Goal: Task Accomplishment & Management: Manage account settings

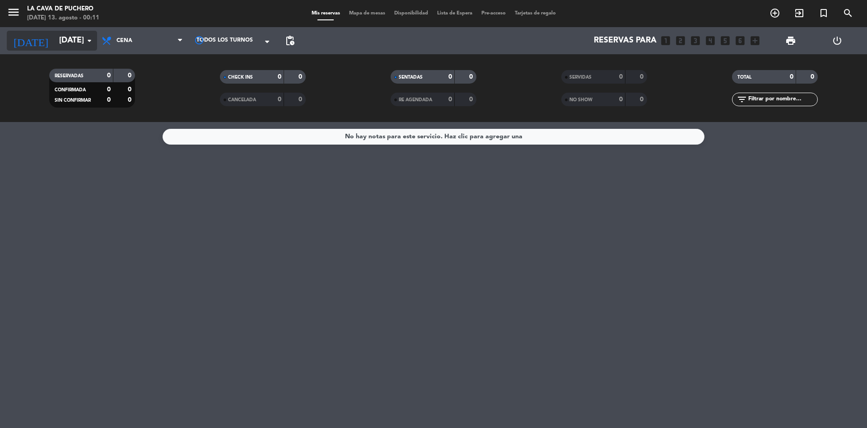
click at [61, 40] on input "[DATE]" at bounding box center [107, 41] width 105 height 18
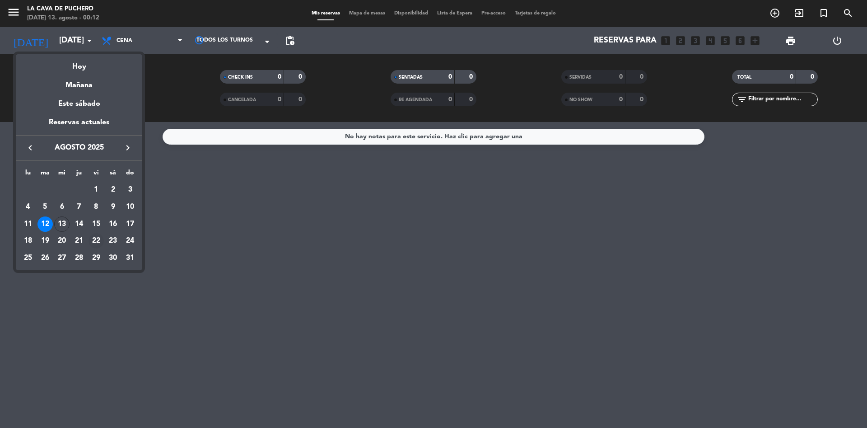
click at [98, 244] on div "22" at bounding box center [96, 240] width 15 height 15
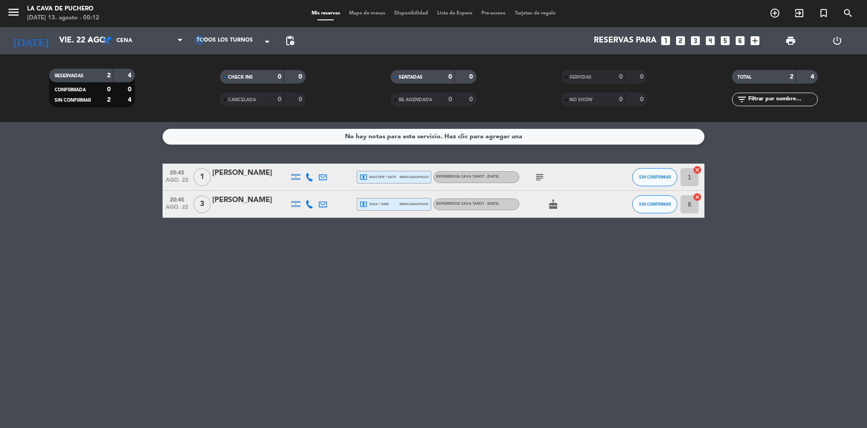
drag, startPoint x: 102, startPoint y: 181, endPoint x: 99, endPoint y: 153, distance: 28.5
click at [102, 181] on bookings-row "20:45 [DATE] 1 [PERSON_NAME] local_atm master * 6875 mercadopago EXPERIENCIA CA…" at bounding box center [433, 191] width 867 height 54
click at [71, 50] on div "[DATE] [DATE] arrow_drop_down" at bounding box center [52, 41] width 90 height 20
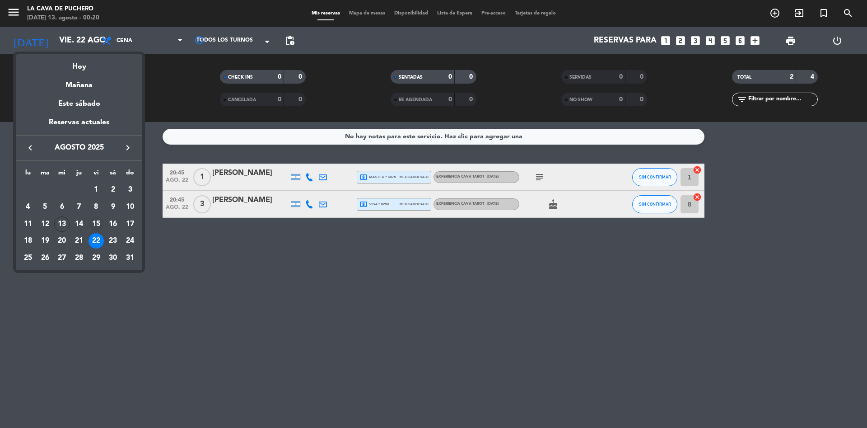
click at [97, 219] on div "15" at bounding box center [96, 223] width 15 height 15
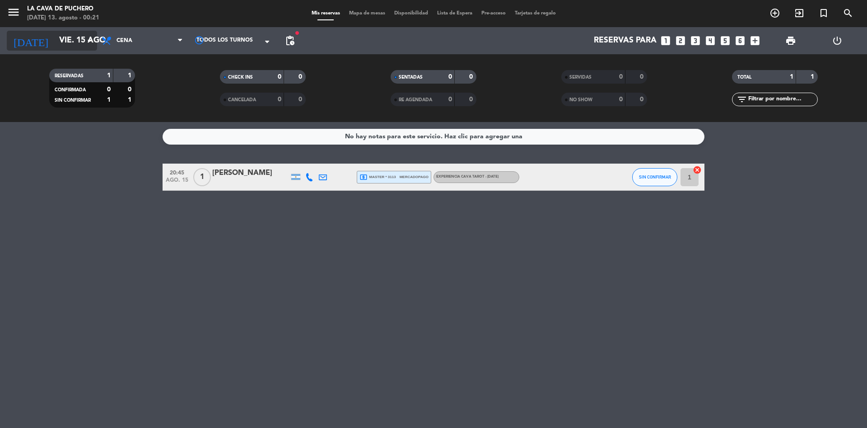
click at [72, 46] on input "vie. 15 ago." at bounding box center [107, 41] width 105 height 18
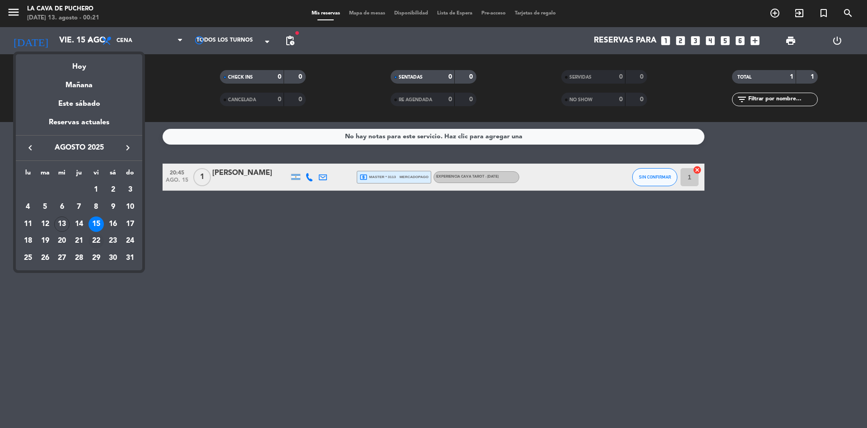
click at [98, 239] on div "22" at bounding box center [96, 240] width 15 height 15
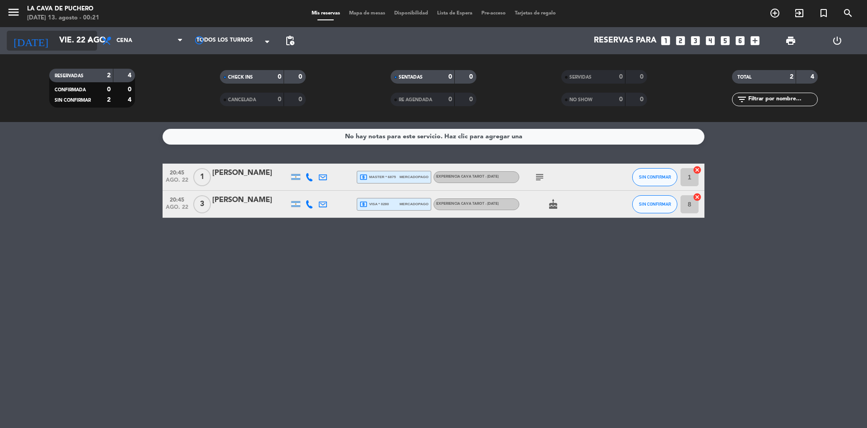
click at [55, 39] on input "vie. 22 ago." at bounding box center [107, 41] width 105 height 18
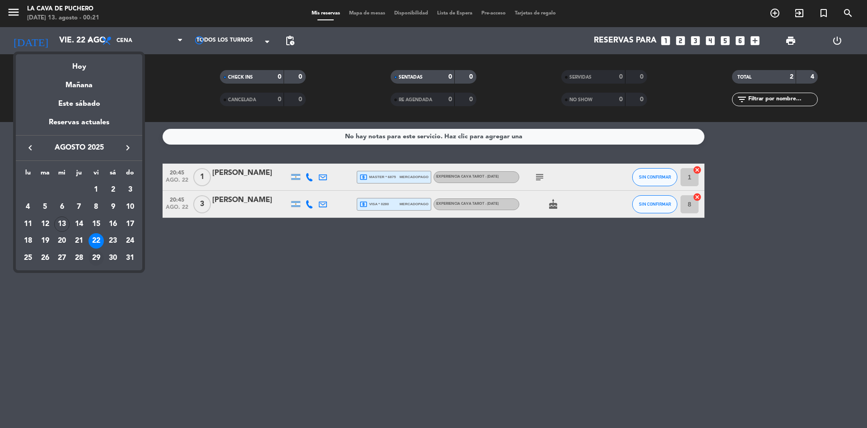
click at [100, 257] on div "29" at bounding box center [96, 257] width 15 height 15
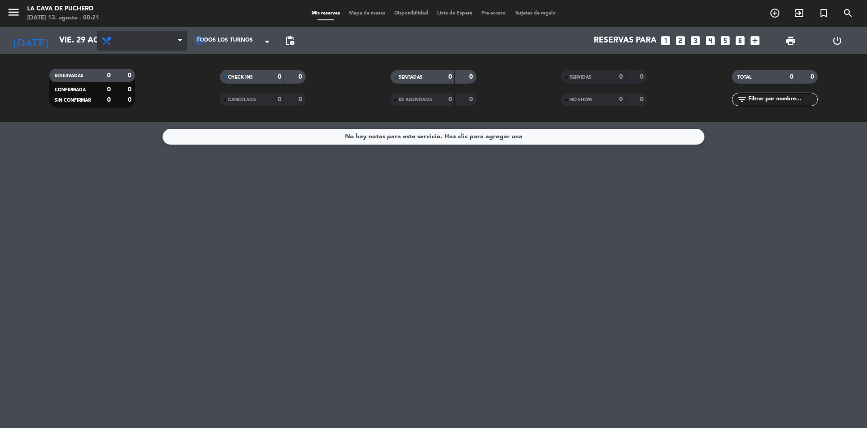
drag, startPoint x: 318, startPoint y: 213, endPoint x: 117, endPoint y: 47, distance: 260.9
click at [317, 213] on div "No hay notas para este servicio. Haz clic para agregar una" at bounding box center [433, 275] width 867 height 306
click at [82, 39] on input "vie. 29 ago." at bounding box center [107, 41] width 105 height 18
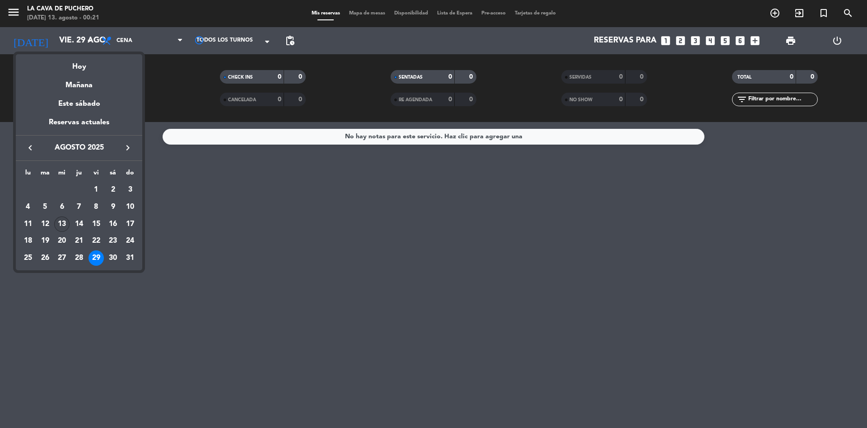
click at [66, 222] on div "13" at bounding box center [61, 223] width 15 height 15
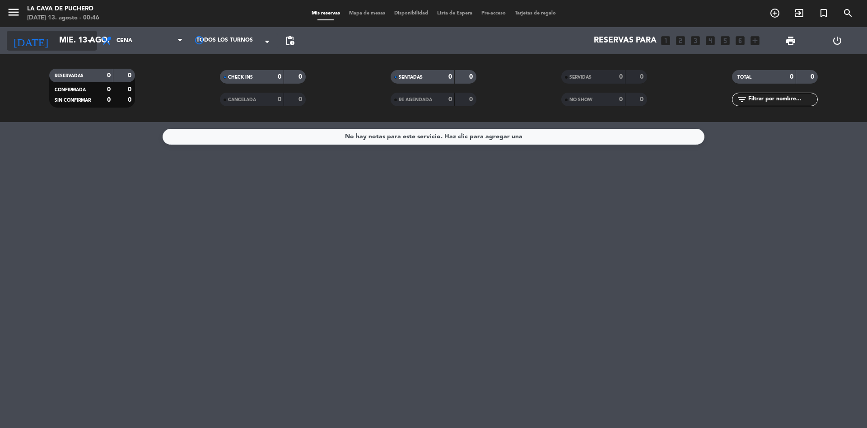
click at [64, 41] on input "mié. 13 ago." at bounding box center [107, 41] width 105 height 18
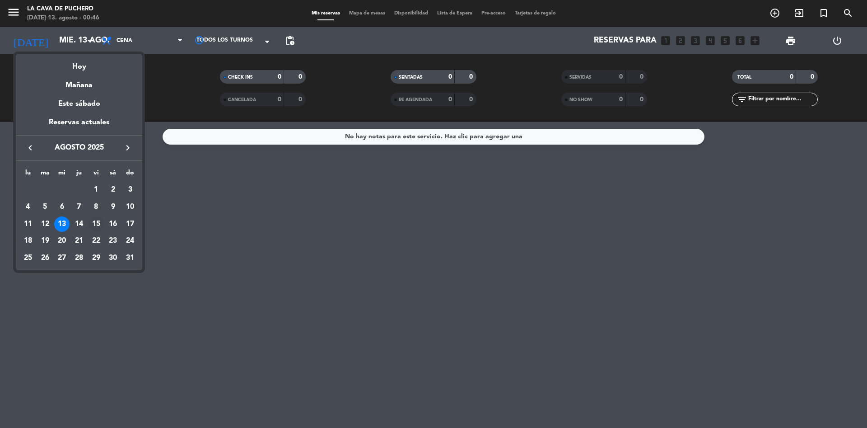
click at [100, 222] on div "15" at bounding box center [96, 223] width 15 height 15
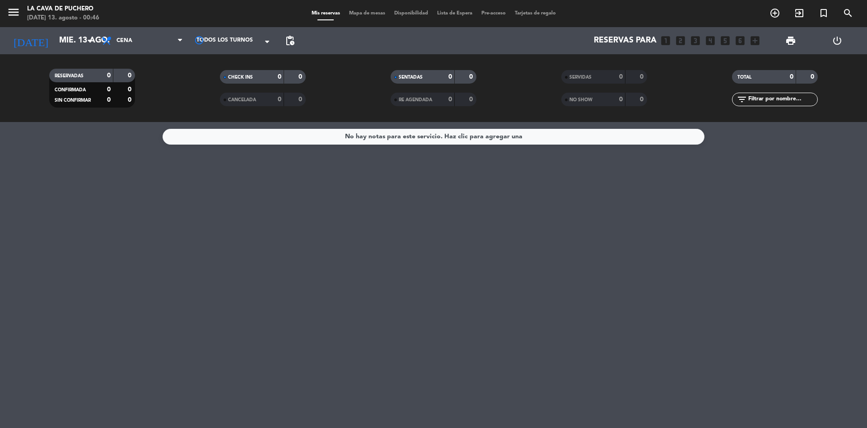
type input "vie. 15 ago."
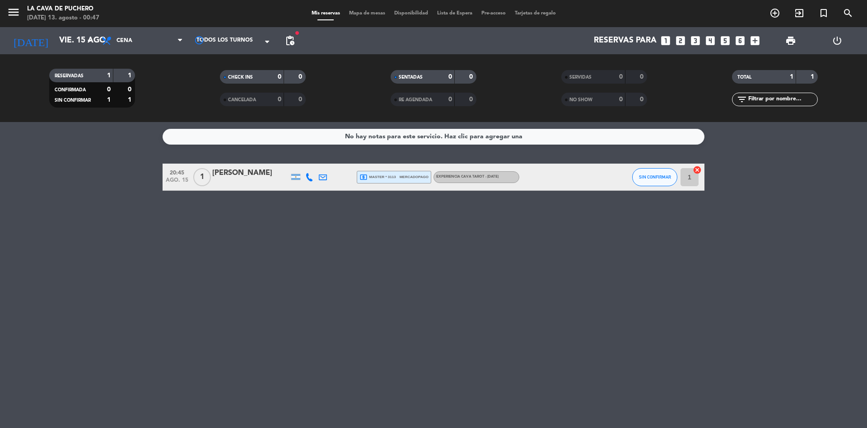
click at [264, 180] on div at bounding box center [250, 182] width 77 height 7
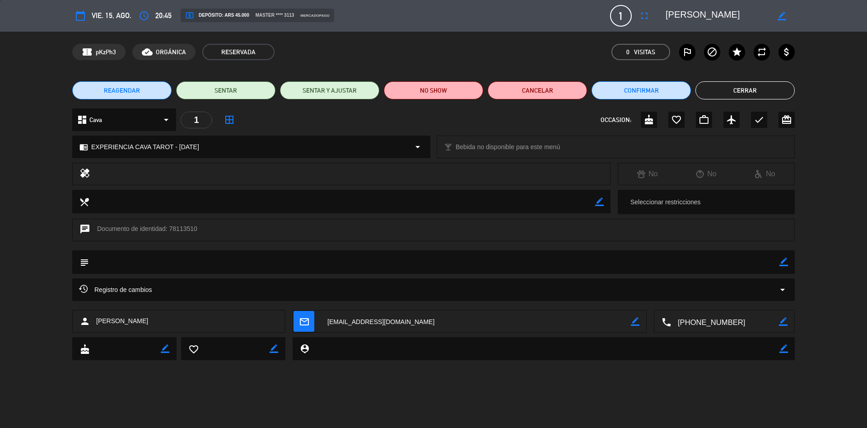
click at [752, 94] on button "Cerrar" at bounding box center [745, 90] width 99 height 18
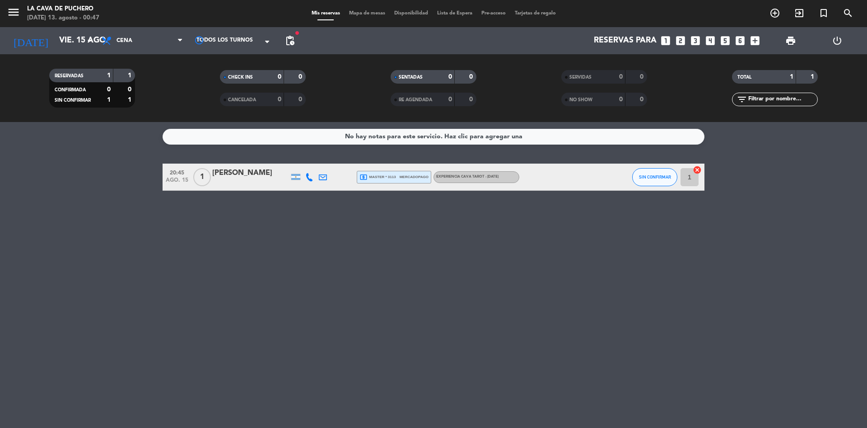
click at [698, 168] on icon "cancel" at bounding box center [697, 169] width 9 height 9
click at [266, 175] on div "[PERSON_NAME]" at bounding box center [250, 173] width 77 height 12
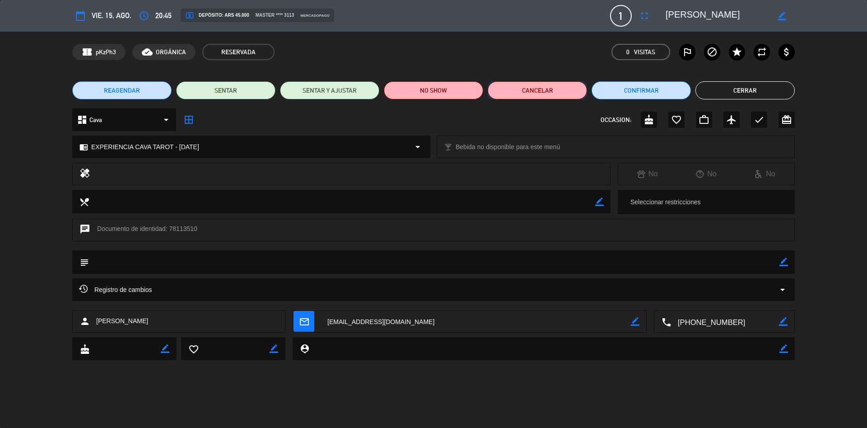
click at [516, 88] on button "Cancelar" at bounding box center [537, 90] width 99 height 18
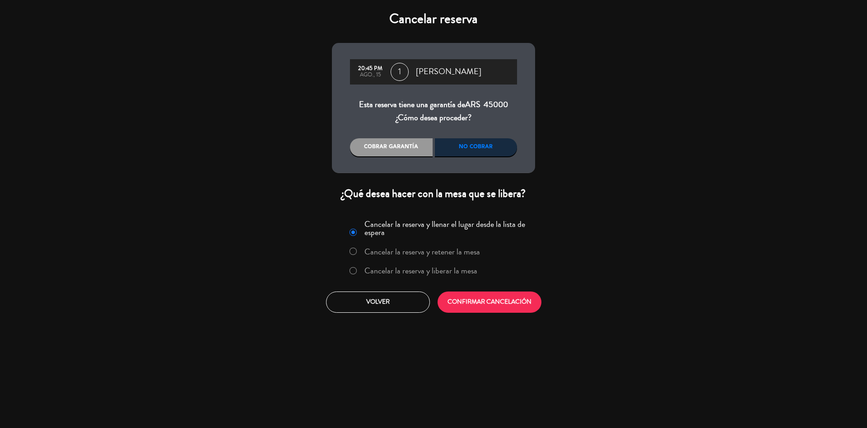
click at [433, 271] on label "Cancelar la reserva y liberar la mesa" at bounding box center [421, 271] width 113 height 8
click at [484, 301] on button "CONFIRMAR CANCELACIÓN" at bounding box center [490, 301] width 104 height 21
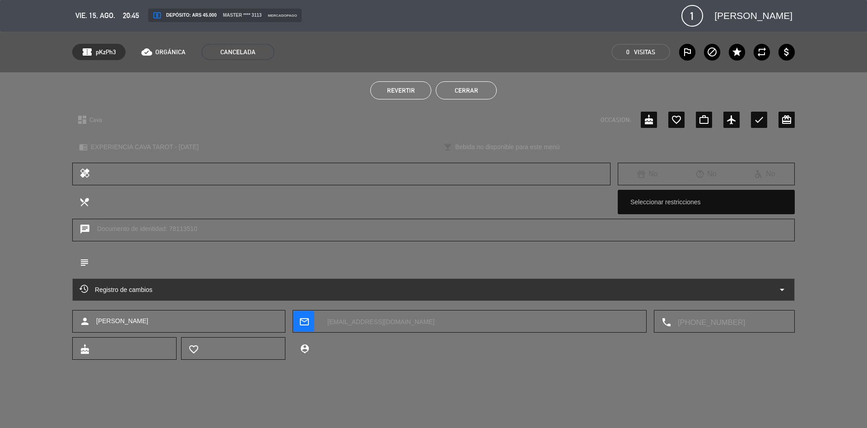
click at [482, 92] on button "Cerrar" at bounding box center [466, 90] width 61 height 18
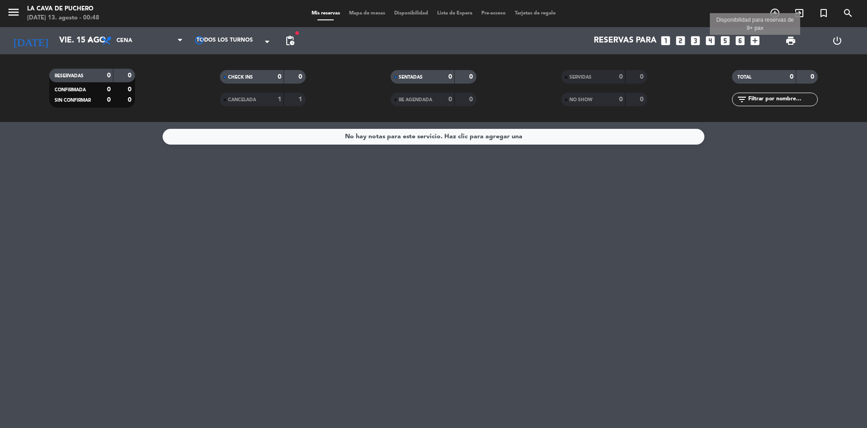
click at [754, 40] on icon "add_box" at bounding box center [755, 41] width 12 height 12
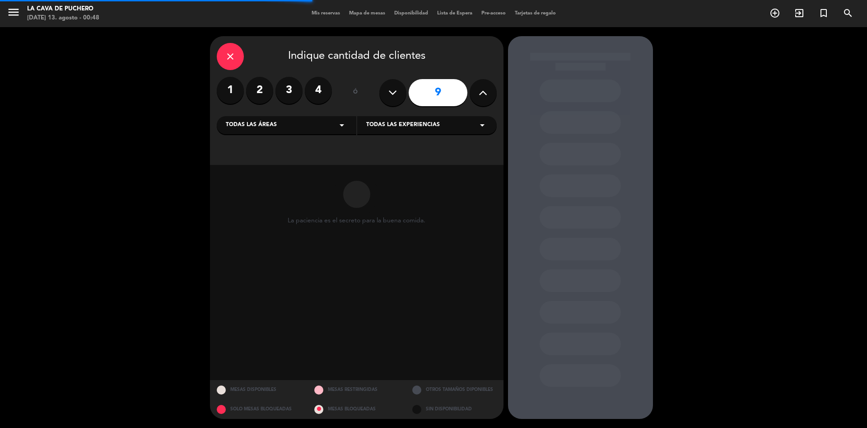
click at [485, 91] on icon at bounding box center [483, 93] width 9 height 14
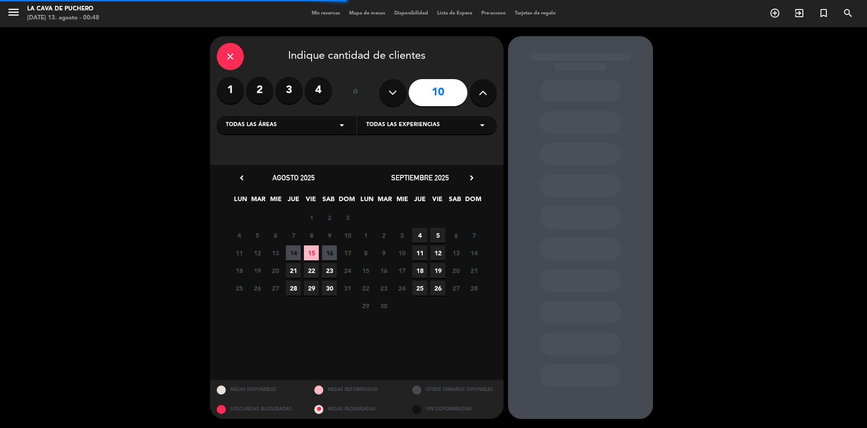
click at [485, 91] on icon at bounding box center [483, 93] width 9 height 14
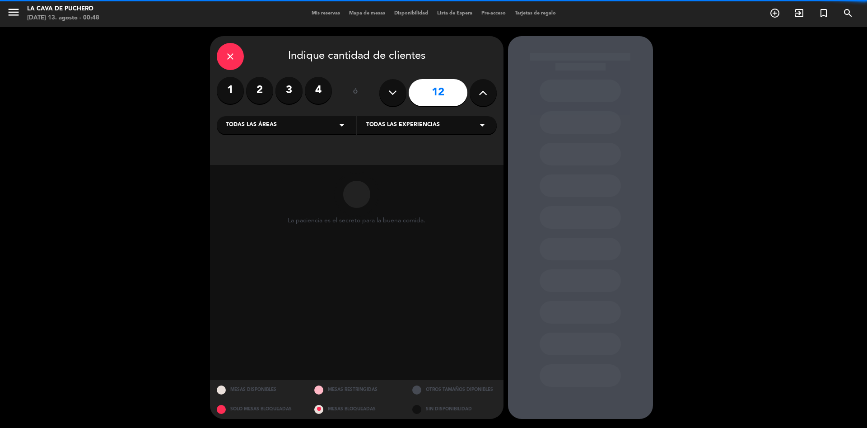
click at [485, 91] on icon at bounding box center [483, 93] width 9 height 14
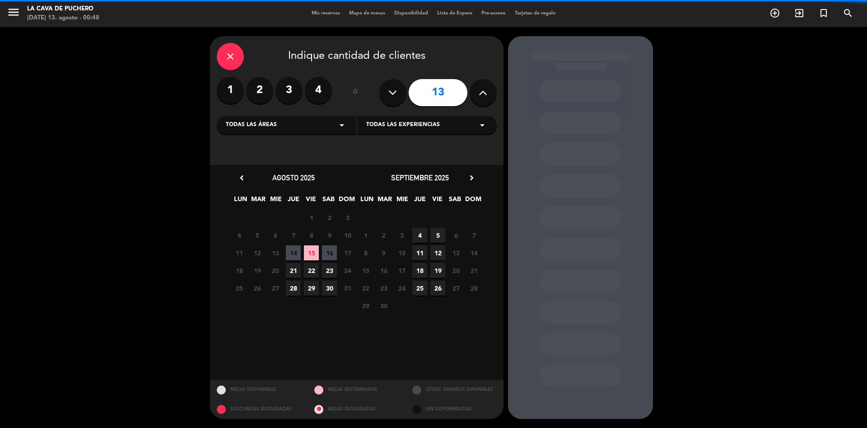
click at [485, 91] on icon at bounding box center [483, 93] width 9 height 14
type input "14"
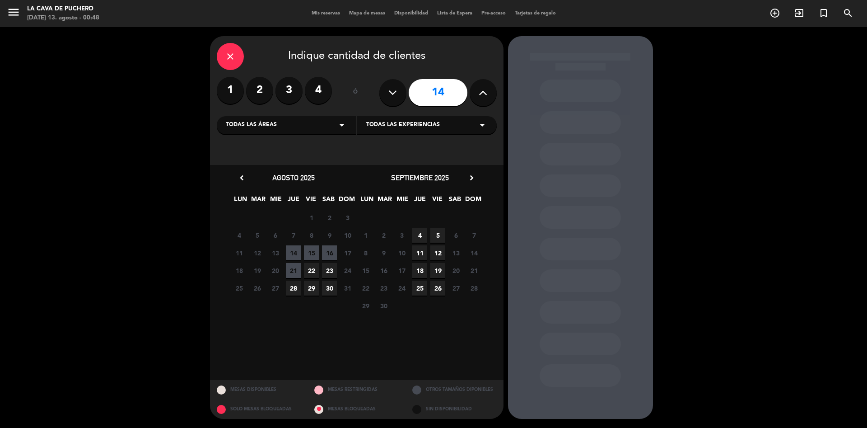
click at [309, 246] on span "15" at bounding box center [311, 252] width 15 height 15
click at [441, 337] on calendar-double "chevron_left [DATE] LUN MAR MIE JUE VIE SAB DOM 28 29 30 31 1 2 3 4 5 6 7 8 9 1…" at bounding box center [356, 272] width 253 height 201
click at [596, 309] on div at bounding box center [580, 312] width 81 height 23
click at [295, 148] on div "close Indique cantidad de clientes 1 2 3 4 ó 14 Todas las áreas arrow_drop_down…" at bounding box center [357, 100] width 294 height 129
click at [233, 55] on icon "close" at bounding box center [230, 56] width 11 height 11
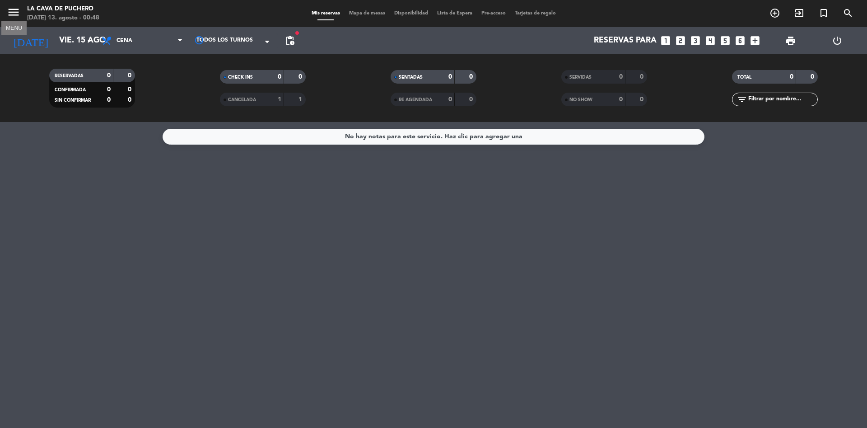
click at [16, 18] on icon "menu" at bounding box center [14, 12] width 14 height 14
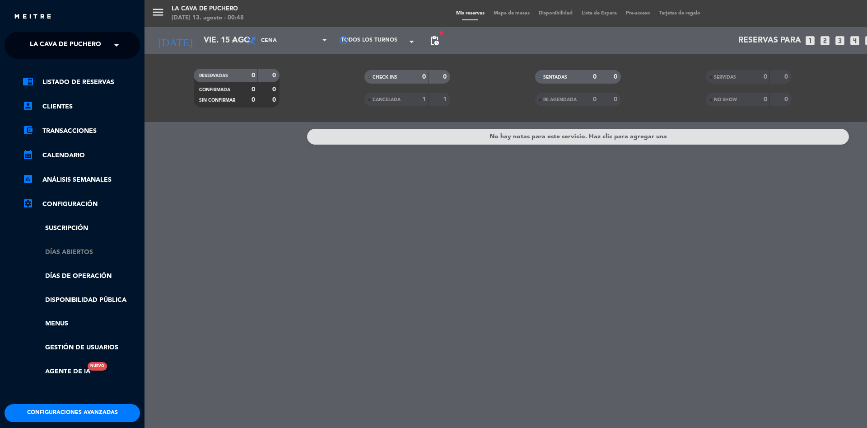
click at [61, 252] on link "Días abiertos" at bounding box center [81, 252] width 117 height 10
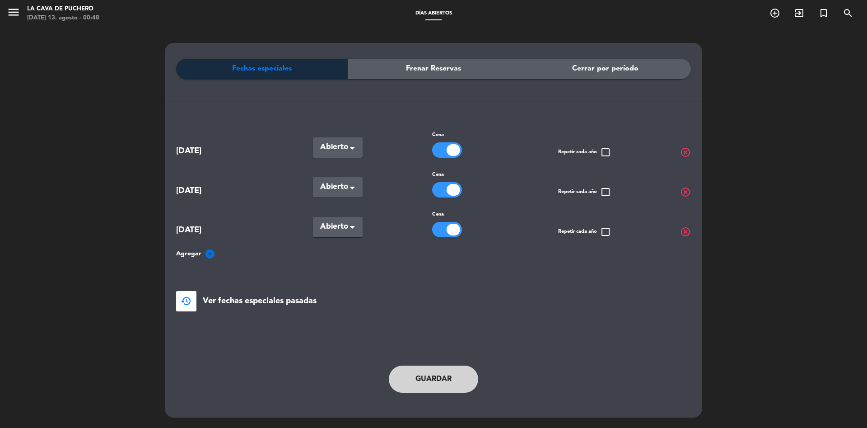
click at [430, 67] on span "Frenar Reservas" at bounding box center [433, 69] width 55 height 12
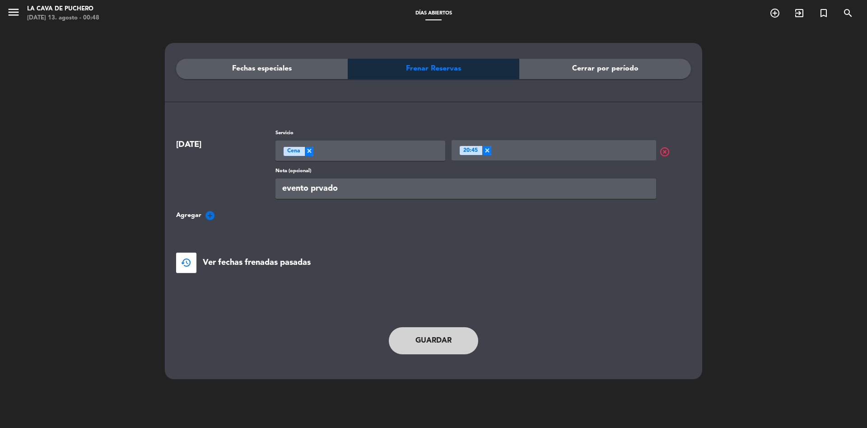
click at [556, 66] on div "Cerrar por período" at bounding box center [605, 69] width 172 height 20
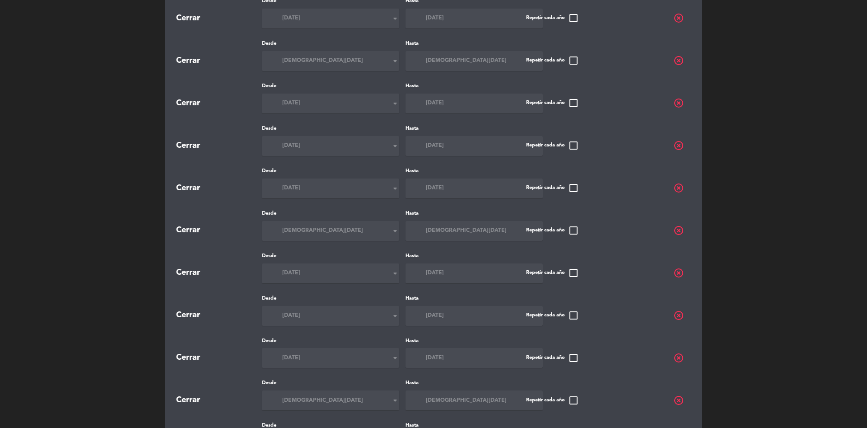
scroll to position [389, 0]
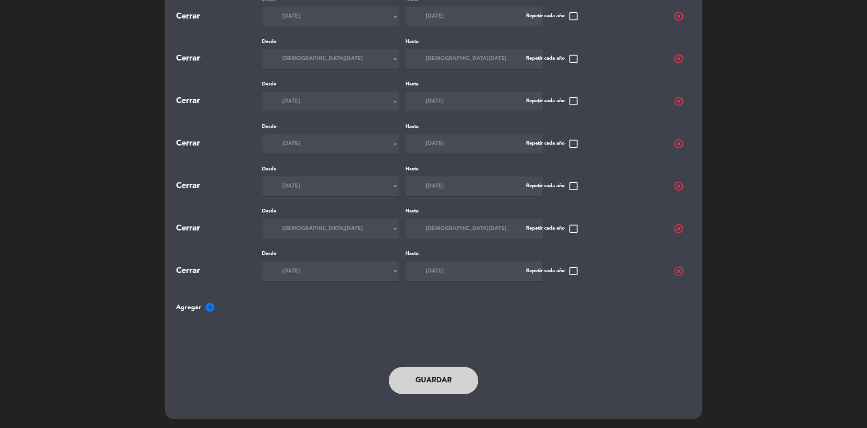
click at [680, 273] on span "highlight_off" at bounding box center [679, 271] width 11 height 11
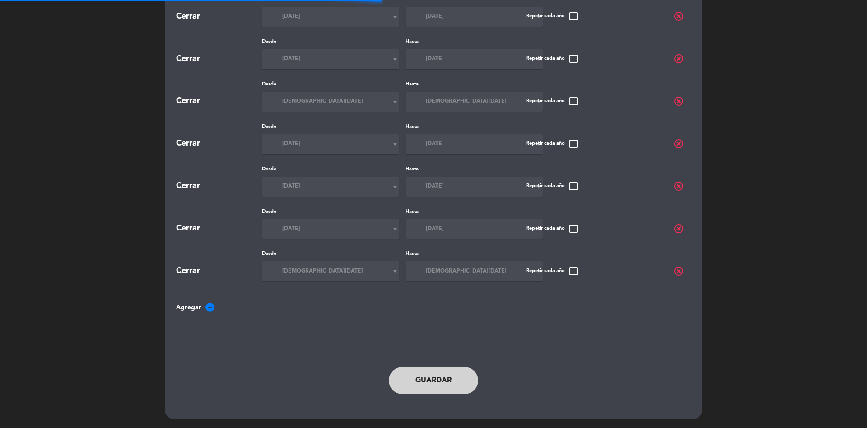
scroll to position [346, 0]
click at [436, 380] on button "Guardar" at bounding box center [433, 380] width 89 height 27
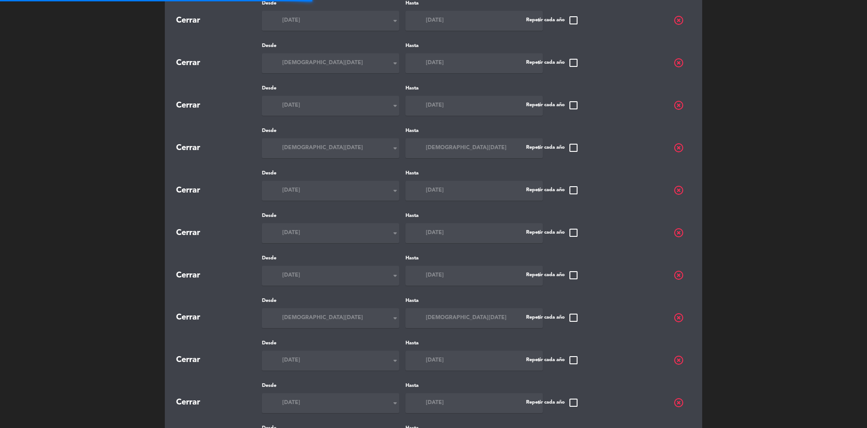
scroll to position [0, 0]
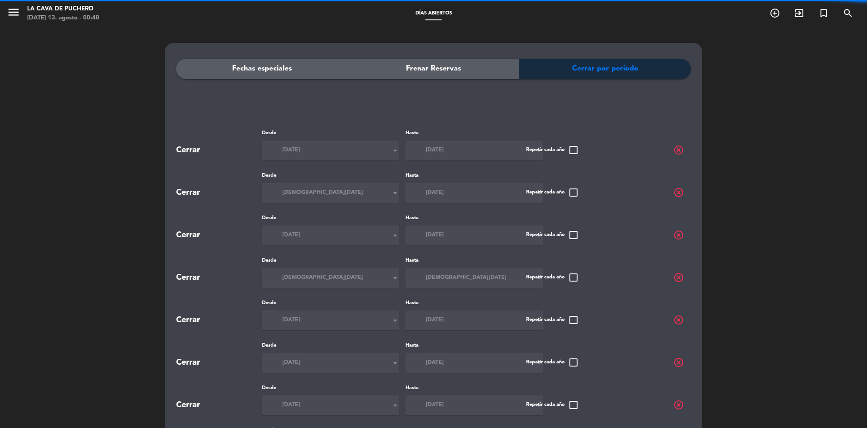
click at [0, 9] on div "menu La Cava de Puchero [DATE] 13. agosto - 00:48" at bounding box center [108, 13] width 217 height 21
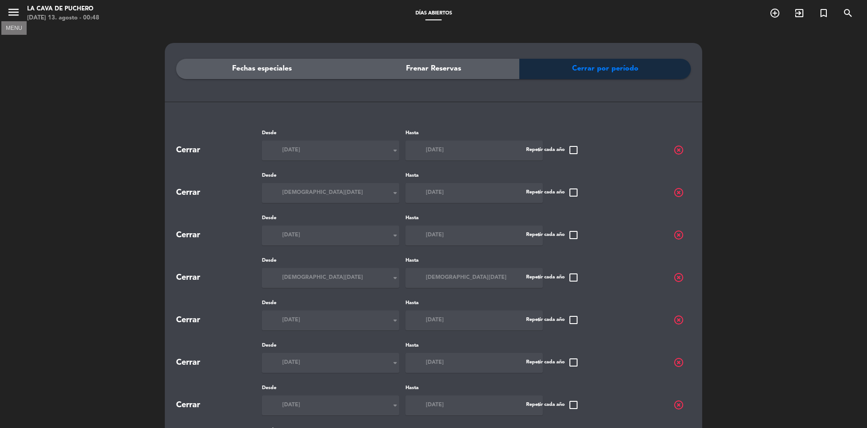
click at [10, 12] on icon "menu" at bounding box center [14, 12] width 14 height 14
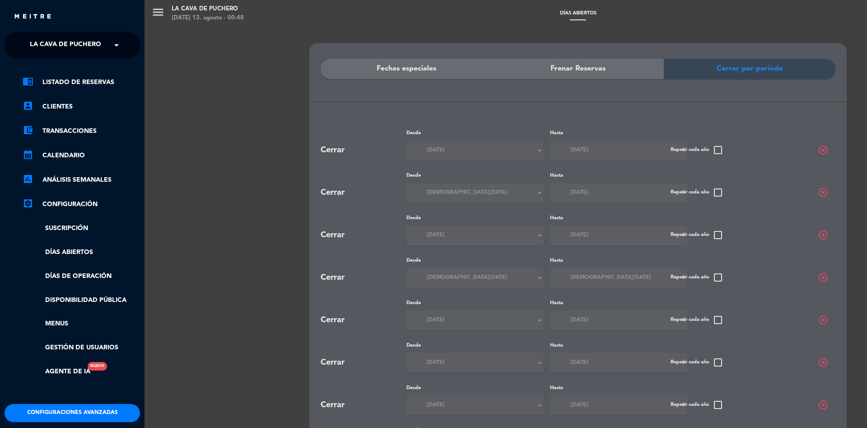
click at [68, 76] on div "chrome_reader_mode Listado de Reservas account_box Clientes account_balance_wal…" at bounding box center [72, 231] width 149 height 345
click at [71, 83] on link "chrome_reader_mode Listado de Reservas" at bounding box center [81, 82] width 117 height 11
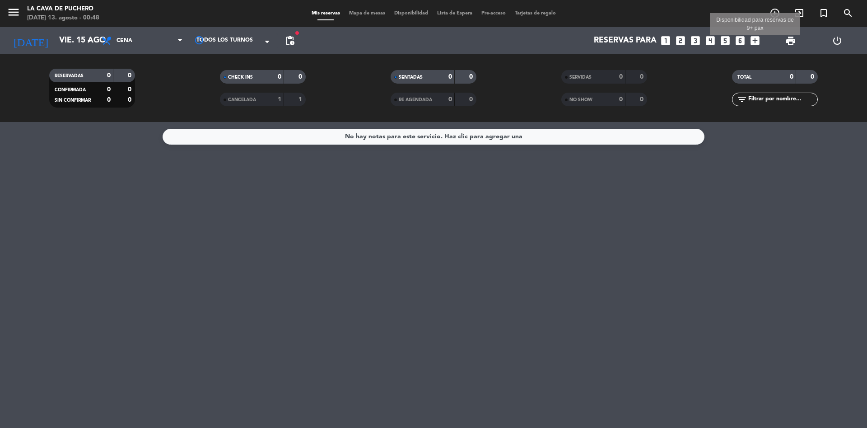
click at [753, 42] on icon "add_box" at bounding box center [755, 41] width 12 height 12
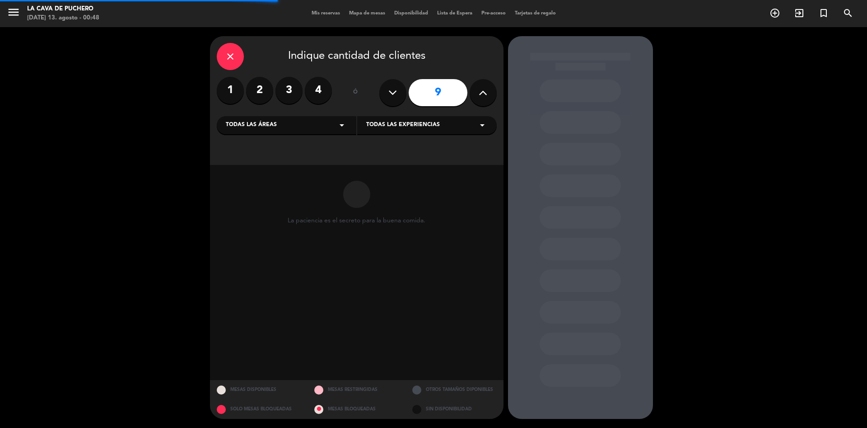
click at [479, 90] on icon at bounding box center [483, 93] width 9 height 14
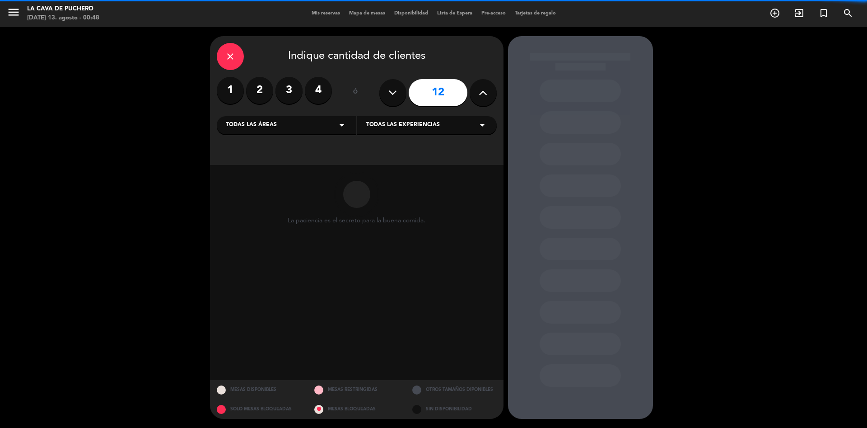
click at [479, 90] on icon at bounding box center [483, 93] width 9 height 14
type input "14"
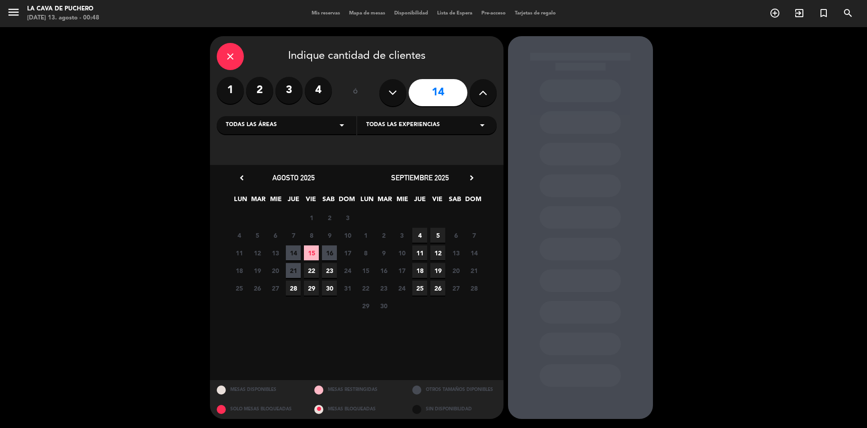
click at [311, 254] on span "15" at bounding box center [311, 252] width 15 height 15
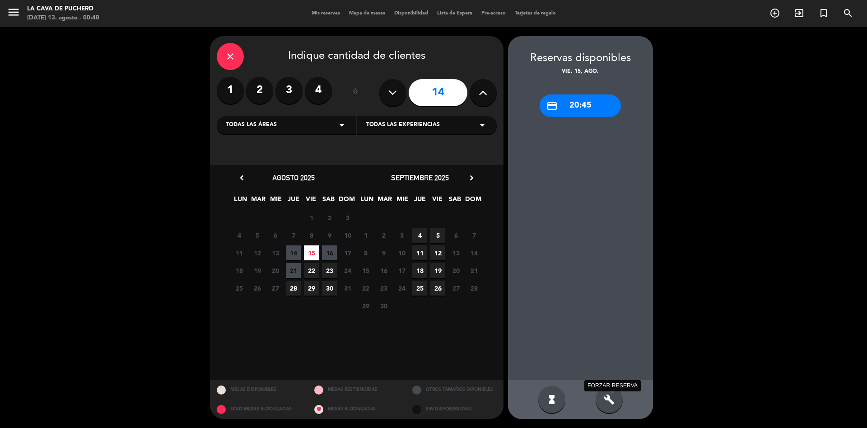
click at [611, 396] on icon "build" at bounding box center [609, 399] width 11 height 11
click at [613, 400] on icon "build" at bounding box center [609, 399] width 11 height 11
click at [586, 107] on div "credit_card 20:45" at bounding box center [580, 105] width 81 height 23
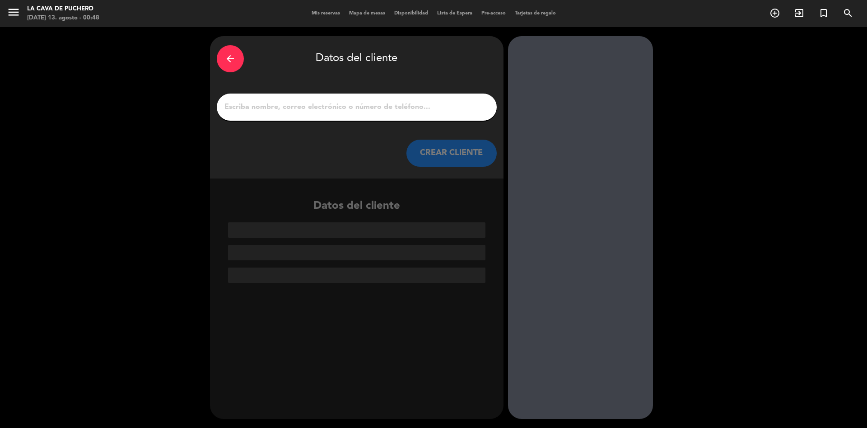
click at [457, 148] on button "CREAR CLIENTE" at bounding box center [452, 153] width 90 height 27
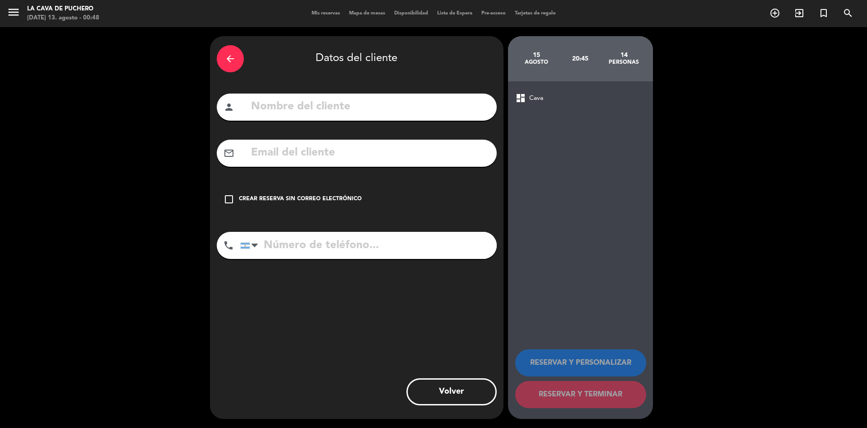
click at [322, 104] on input "text" at bounding box center [370, 107] width 240 height 19
type input "[PERSON_NAME]"
click at [348, 154] on input "text" at bounding box center [370, 153] width 240 height 19
paste input "[EMAIL_ADDRESS][DOMAIN_NAME]"
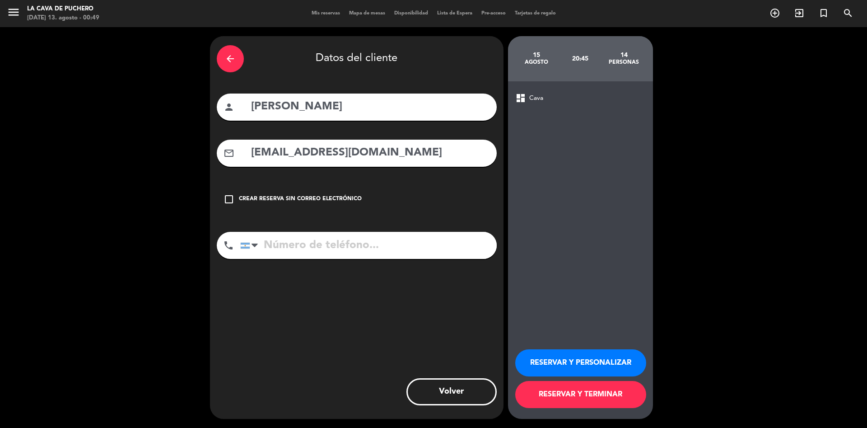
type input "[EMAIL_ADDRESS][DOMAIN_NAME]"
click at [316, 253] on input "tel" at bounding box center [368, 245] width 257 height 27
paste input "1138667060"
type input "1138667060"
click at [585, 358] on button "RESERVAR Y PERSONALIZAR" at bounding box center [580, 362] width 131 height 27
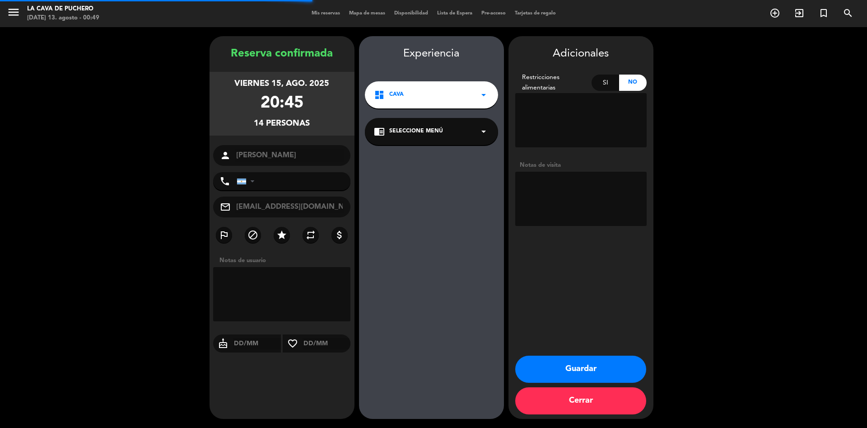
type input "[PHONE_NUMBER]"
click at [419, 86] on div "dashboard Cava arrow_drop_down" at bounding box center [431, 94] width 133 height 27
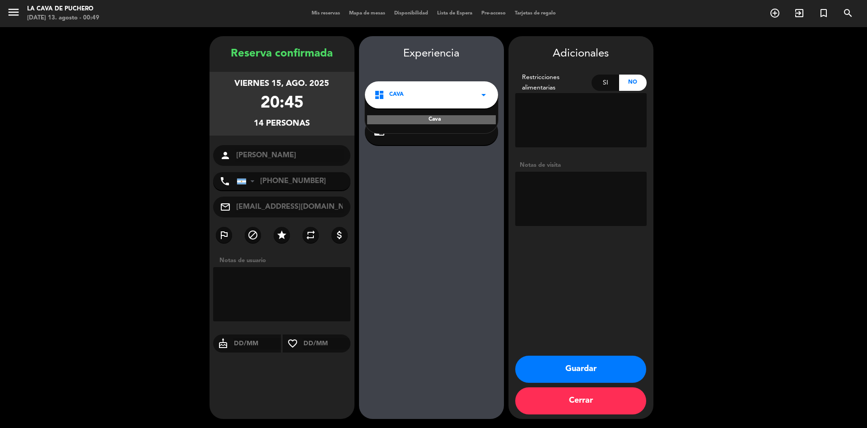
click at [440, 104] on div "dashboard Cava arrow_drop_down" at bounding box center [431, 94] width 133 height 27
click at [435, 133] on span "Seleccione Menú" at bounding box center [416, 131] width 54 height 9
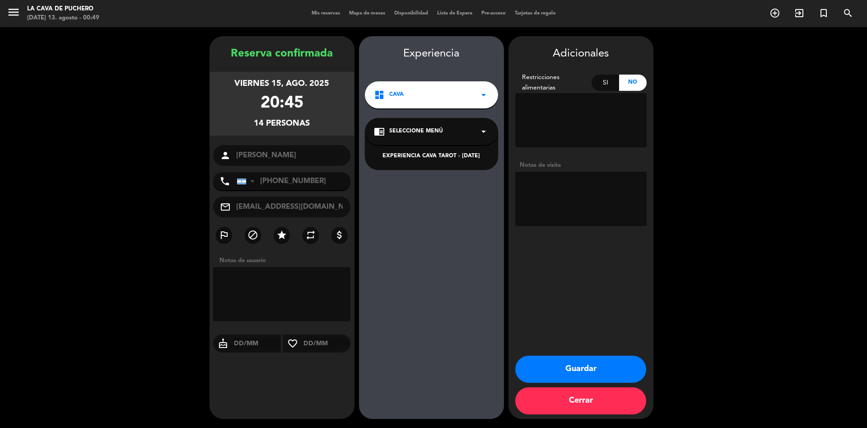
click at [441, 158] on div "EXPERIENCIA CAVA TAROT - [DATE]" at bounding box center [431, 156] width 115 height 9
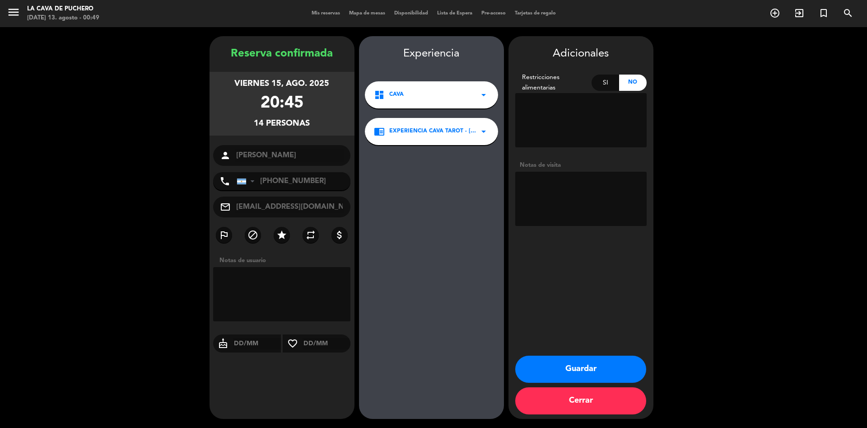
click at [295, 291] on textarea at bounding box center [282, 294] width 138 height 54
click at [242, 297] on textarea at bounding box center [282, 294] width 138 height 54
click at [325, 298] on textarea at bounding box center [282, 294] width 138 height 54
click at [282, 292] on textarea at bounding box center [282, 294] width 138 height 54
click at [248, 309] on textarea at bounding box center [282, 294] width 138 height 54
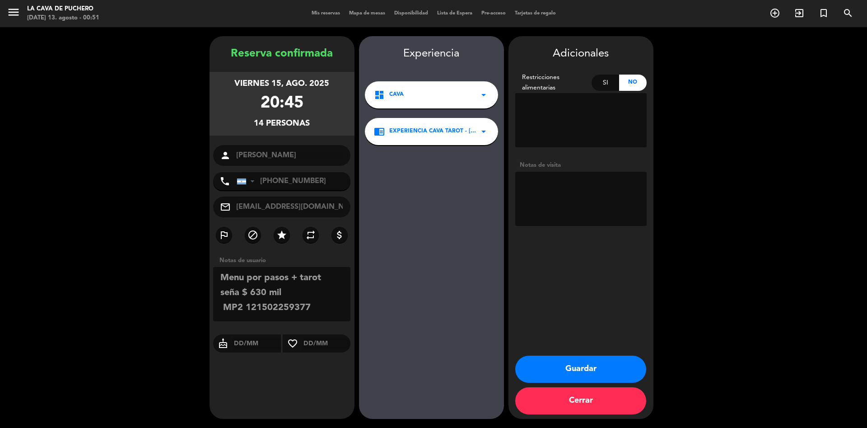
type textarea "Menu por pasos + tarot seña $ 630 mil MP2 121502259377"
click at [587, 369] on button "Guardar" at bounding box center [580, 369] width 131 height 27
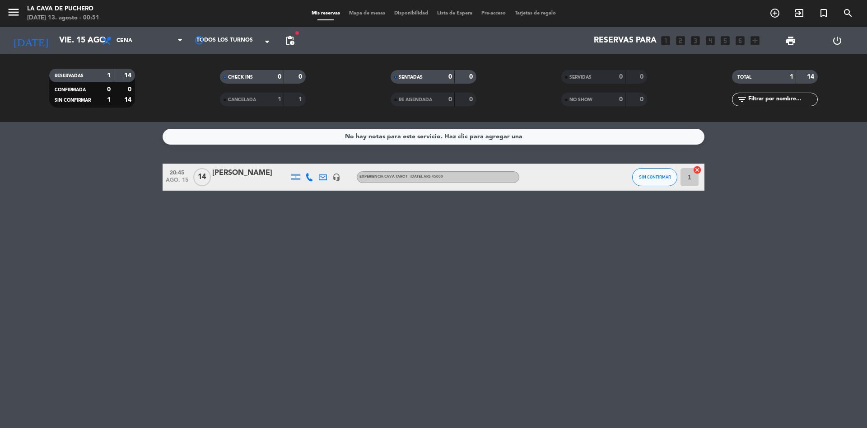
click at [322, 251] on div "No hay notas para este servicio. Haz clic para agregar una 20:45 [DATE] [PERSON…" at bounding box center [433, 275] width 867 height 306
click at [19, 19] on icon "menu" at bounding box center [14, 12] width 14 height 14
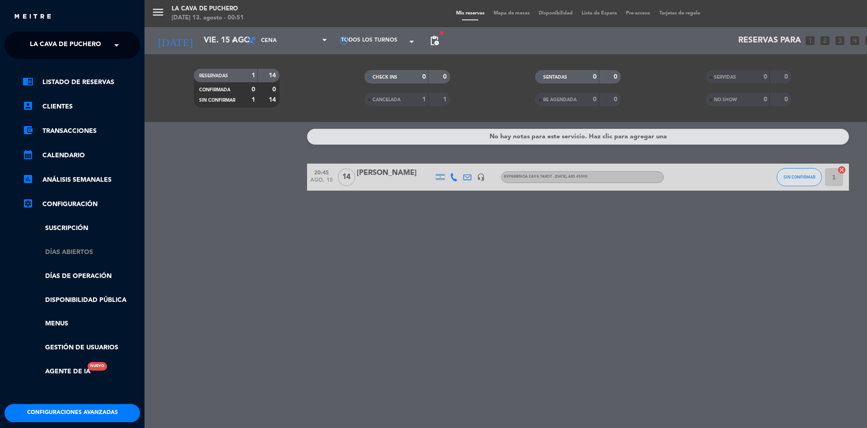
click at [73, 250] on link "Días abiertos" at bounding box center [81, 252] width 117 height 10
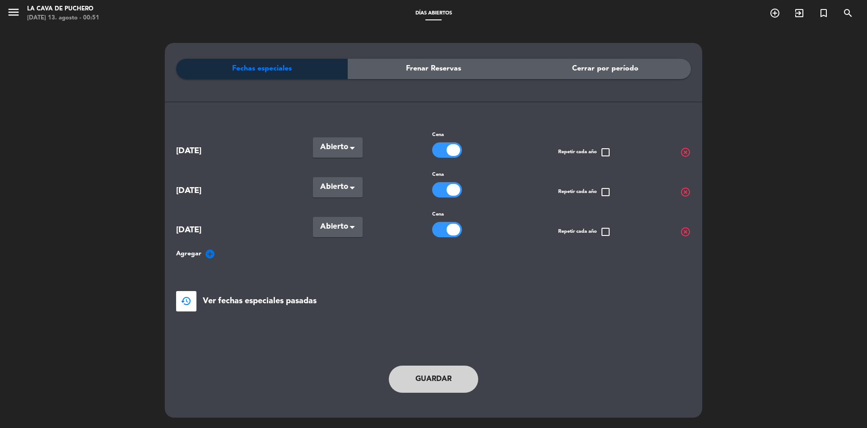
click at [620, 70] on span "Cerrar por período" at bounding box center [605, 69] width 66 height 12
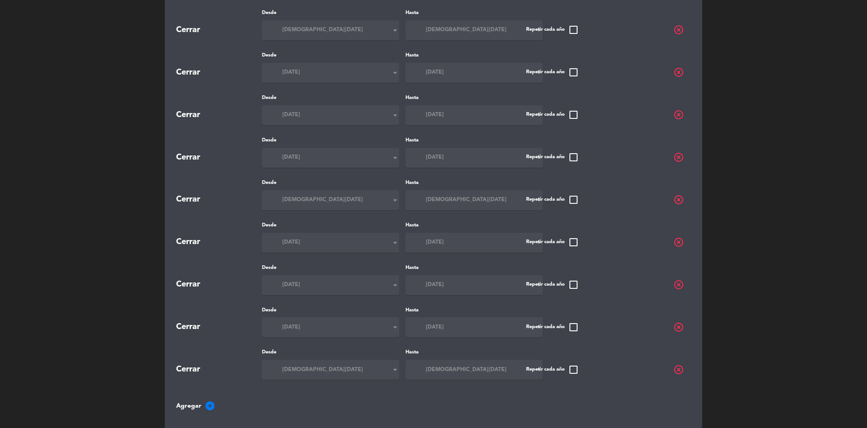
scroll to position [260, 0]
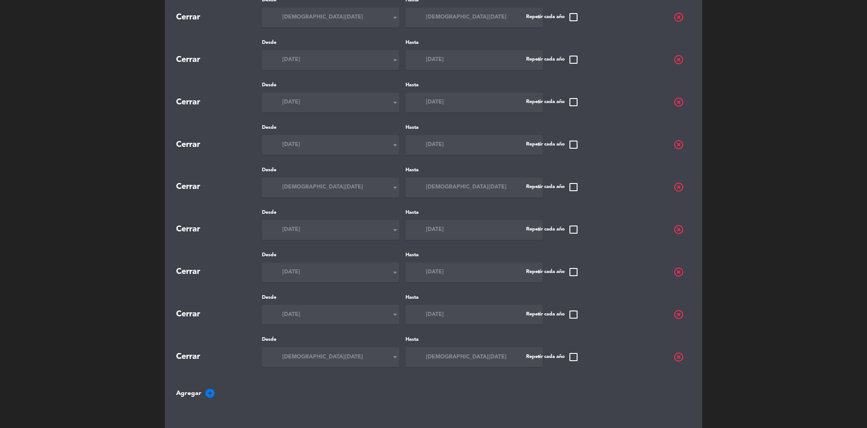
click at [200, 395] on span "Agregar add_circle" at bounding box center [433, 393] width 515 height 11
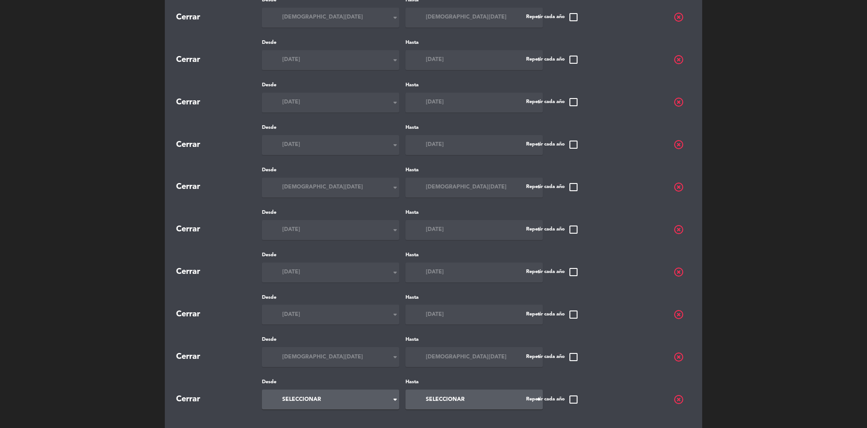
click at [296, 398] on span "Seleccionar" at bounding box center [301, 399] width 39 height 9
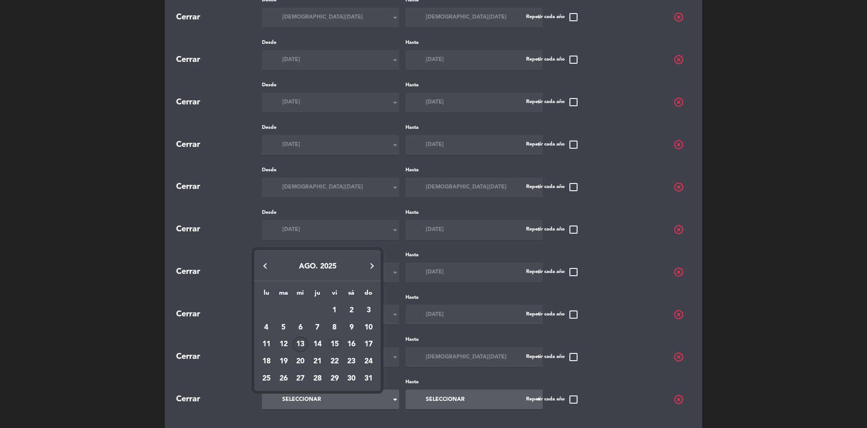
click at [336, 346] on div "15" at bounding box center [334, 344] width 15 height 15
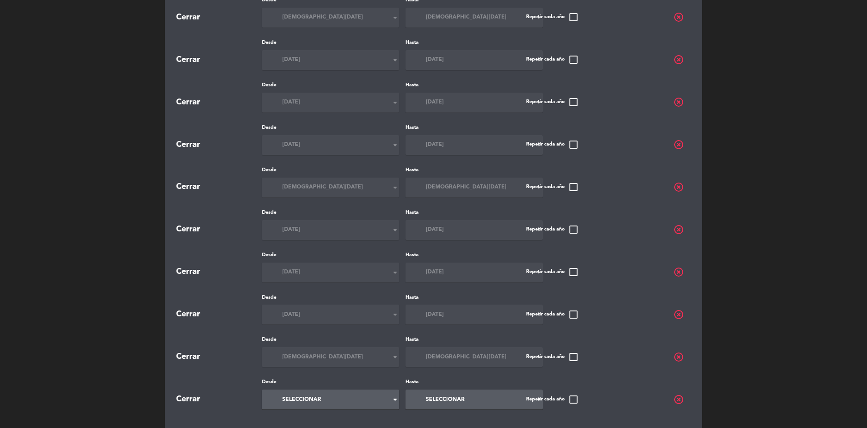
type input "vie. 15 ago."
click at [440, 400] on span "Seleccionar" at bounding box center [445, 399] width 39 height 9
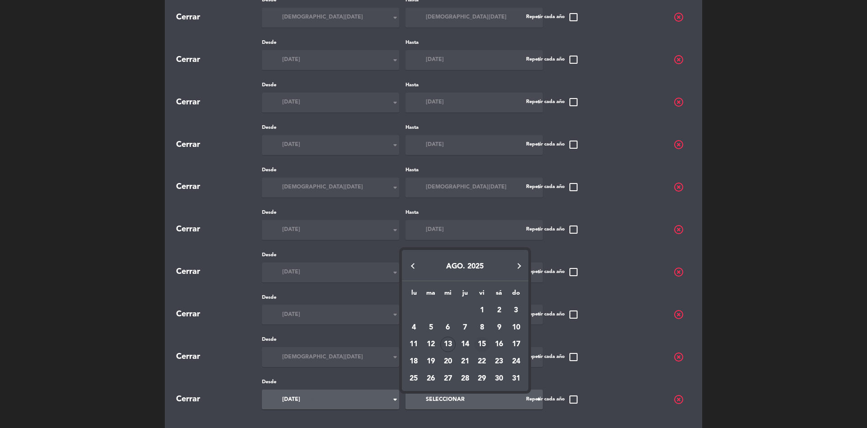
click at [483, 345] on div "15" at bounding box center [481, 344] width 15 height 15
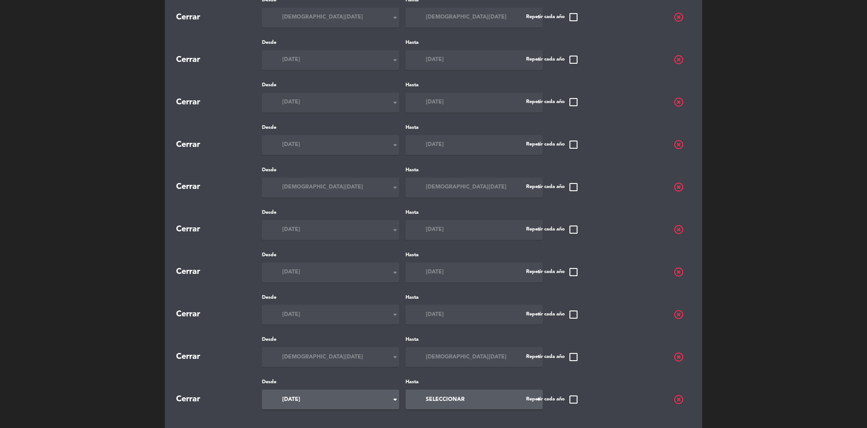
type input "vie. 15 ago."
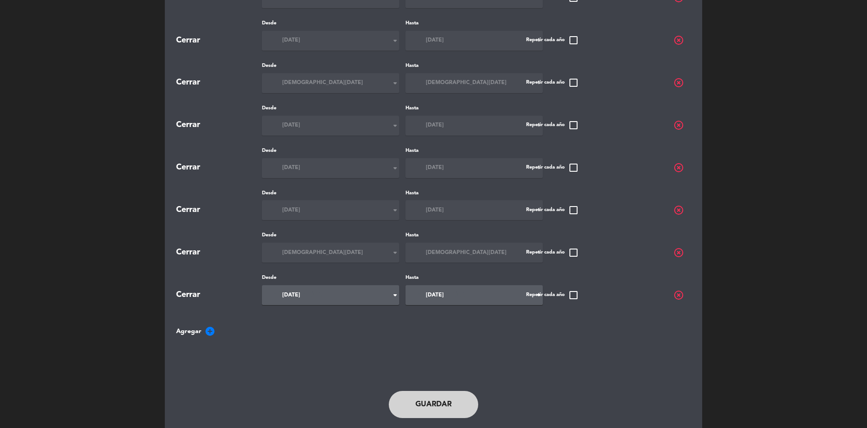
scroll to position [389, 0]
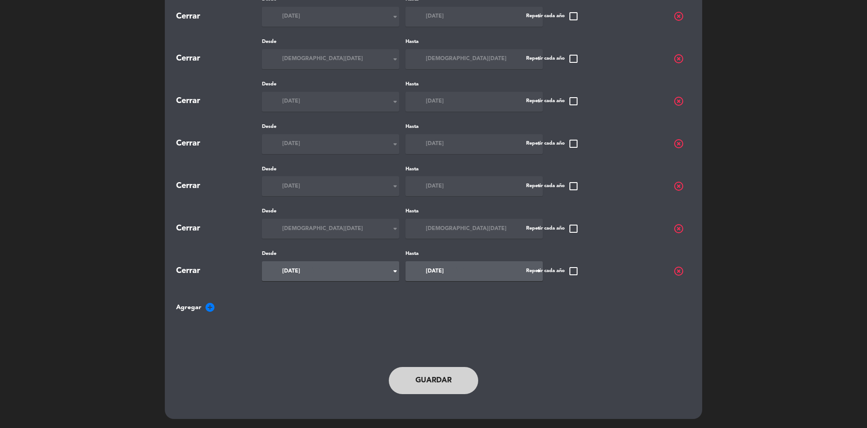
click at [468, 382] on button "Guardar" at bounding box center [433, 380] width 89 height 27
click at [448, 376] on button "Guardar" at bounding box center [433, 380] width 89 height 27
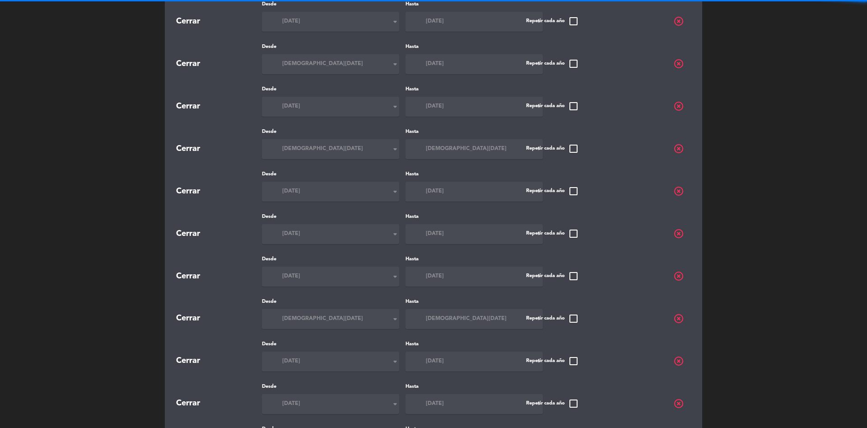
scroll to position [0, 0]
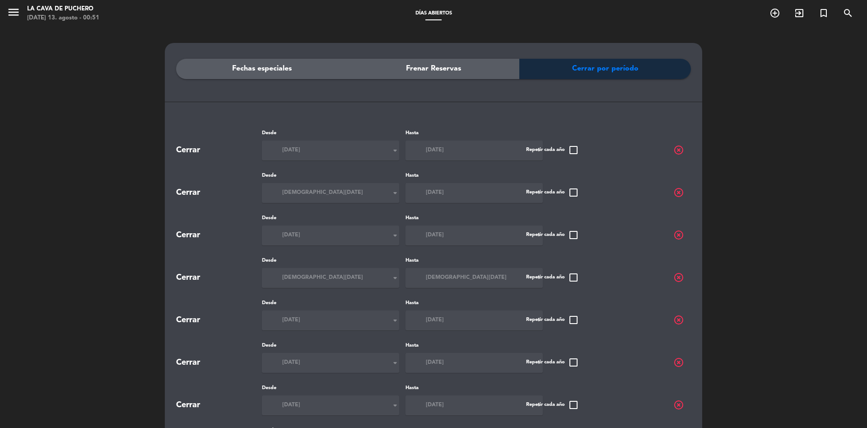
click at [438, 70] on span "Frenar Reservas" at bounding box center [433, 69] width 55 height 12
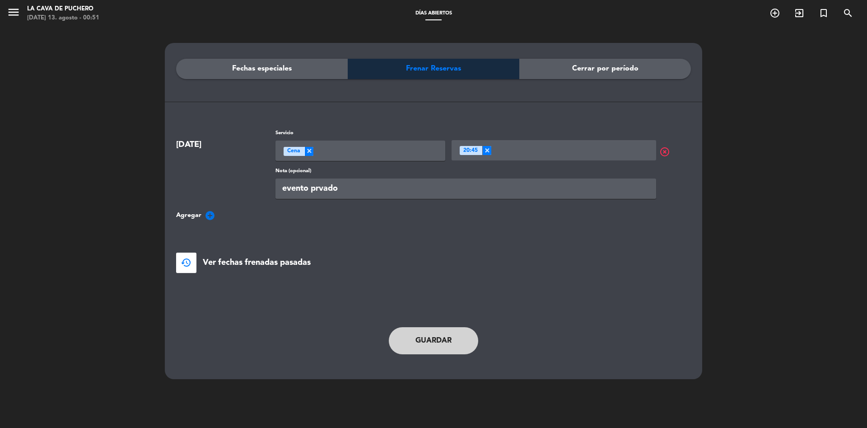
click at [193, 218] on span "Agregar" at bounding box center [188, 215] width 25 height 10
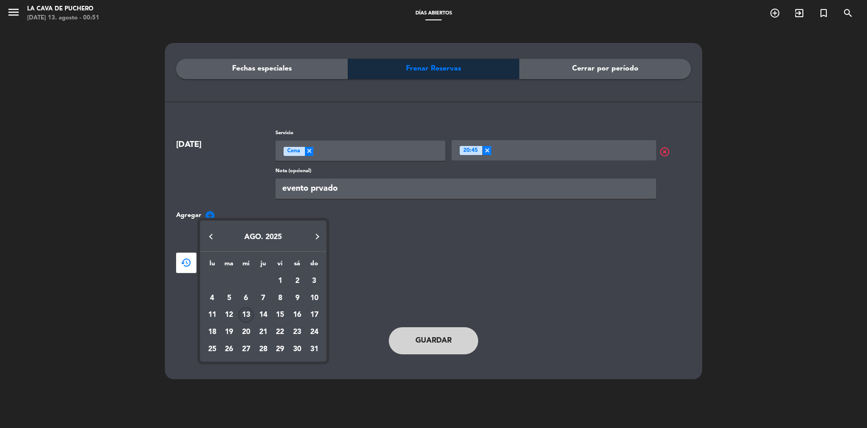
click at [227, 187] on div at bounding box center [433, 214] width 867 height 428
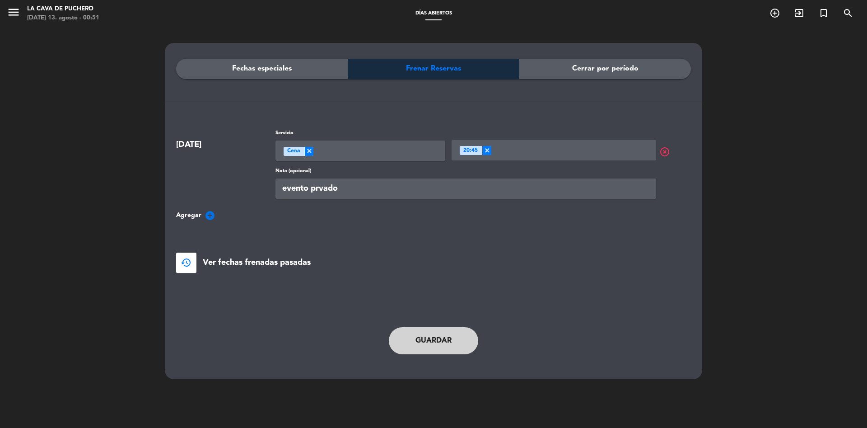
click at [591, 75] on span "Cerrar por período" at bounding box center [605, 69] width 66 height 12
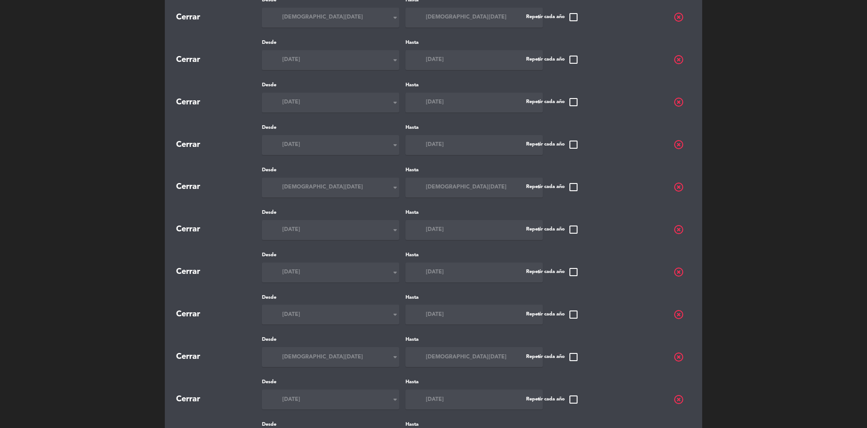
scroll to position [431, 0]
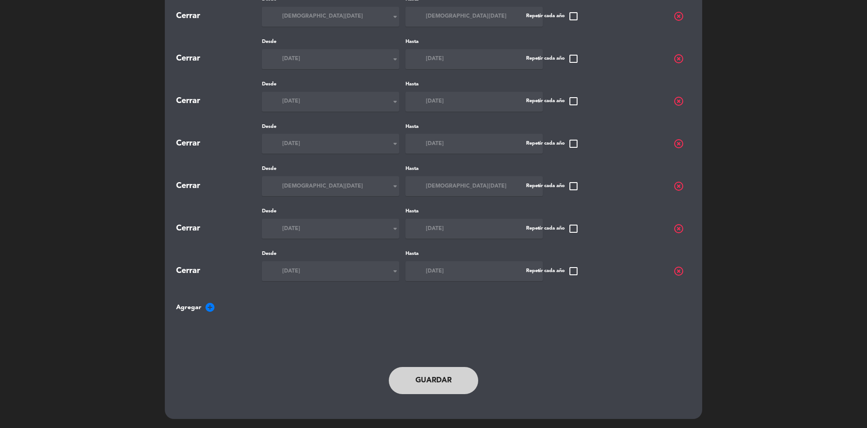
click at [349, 320] on div "Fechas especiales Frenar Reservas Cerrar por período Cerrar Desde [DATE] arrow_…" at bounding box center [433, 15] width 515 height 775
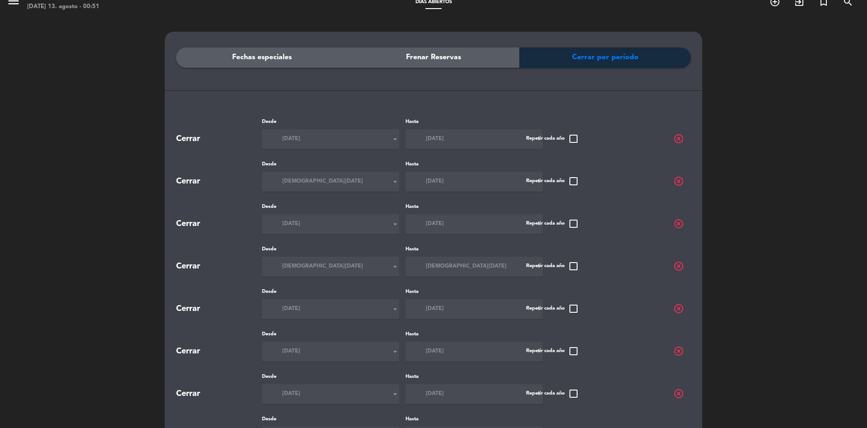
scroll to position [0, 0]
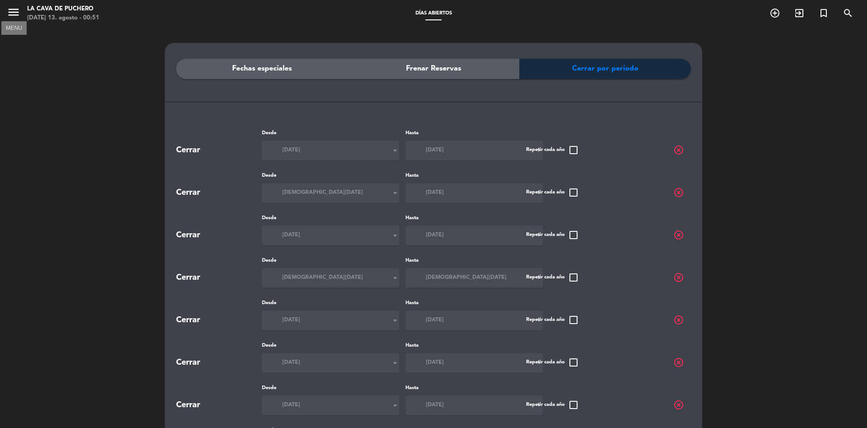
click at [17, 11] on icon "menu" at bounding box center [14, 12] width 14 height 14
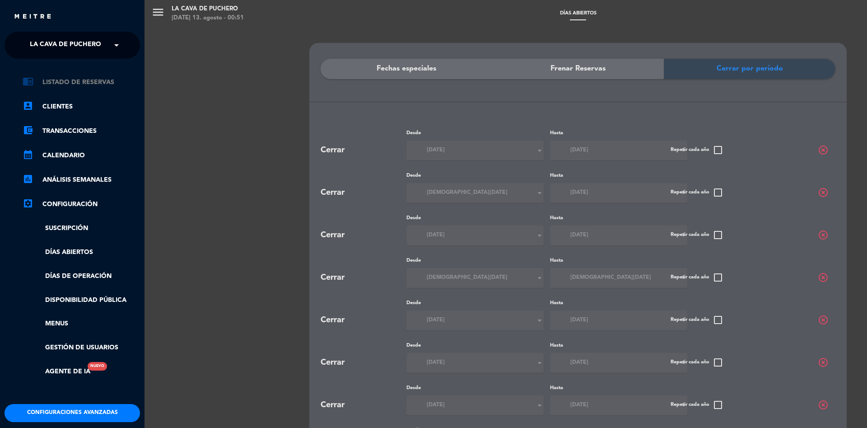
click at [72, 83] on link "chrome_reader_mode Listado de Reservas" at bounding box center [81, 82] width 117 height 11
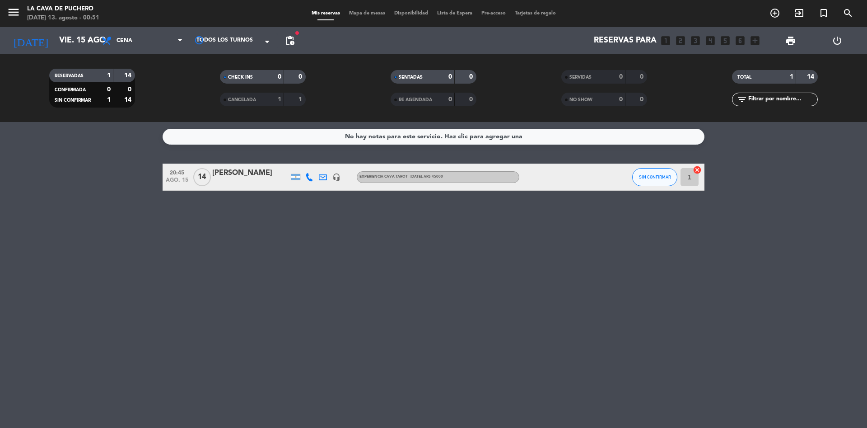
click at [91, 159] on div "No hay notas para este servicio. Haz clic para agregar una 20:45 [DATE] [PERSON…" at bounding box center [433, 275] width 867 height 306
click at [617, 267] on div "No hay notas para este servicio. Haz clic para agregar una 20:45 [DATE] [PERSON…" at bounding box center [433, 275] width 867 height 306
click at [391, 250] on div "No hay notas para este servicio. Haz clic para agregar una 20:45 [DATE] [PERSON…" at bounding box center [433, 275] width 867 height 306
click at [55, 41] on input "vie. 15 ago." at bounding box center [107, 41] width 105 height 18
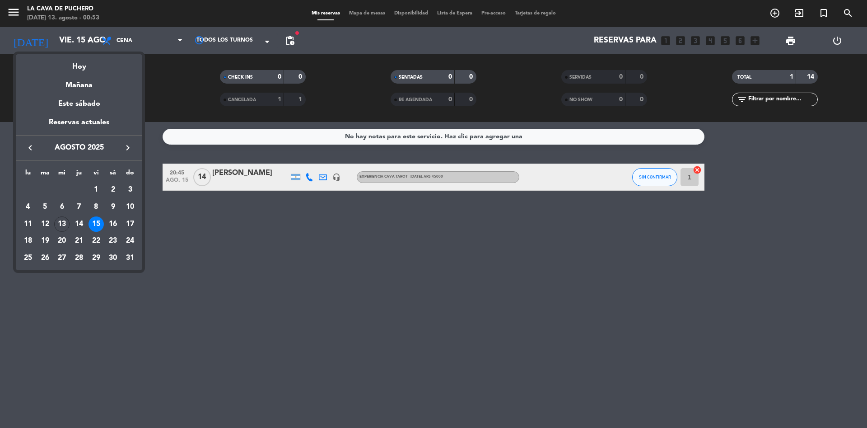
click at [328, 224] on div at bounding box center [433, 214] width 867 height 428
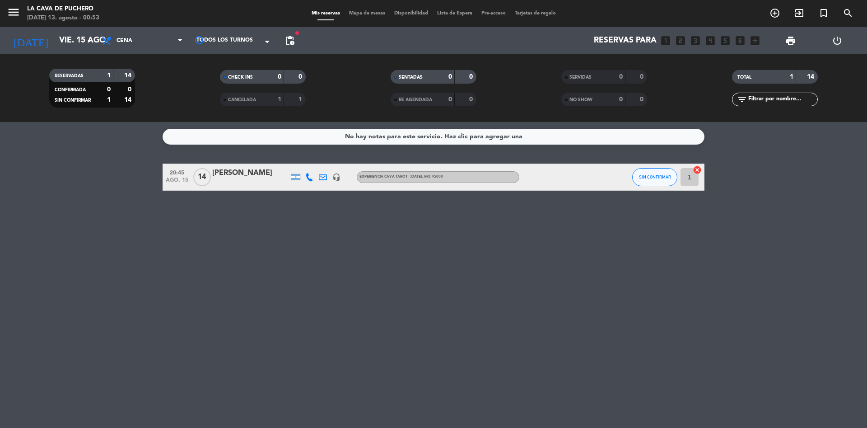
click at [333, 229] on div "No hay notas para este servicio. Haz clic para agregar una 20:45 [DATE] [PERSON…" at bounding box center [433, 275] width 867 height 306
click at [170, 232] on div "No hay notas para este servicio. Haz clic para agregar una 20:45 [DATE] [PERSON…" at bounding box center [433, 275] width 867 height 306
click at [320, 246] on div "No hay notas para este servicio. Haz clic para agregar una 20:45 [DATE] [PERSON…" at bounding box center [433, 275] width 867 height 306
